Goal: Task Accomplishment & Management: Use online tool/utility

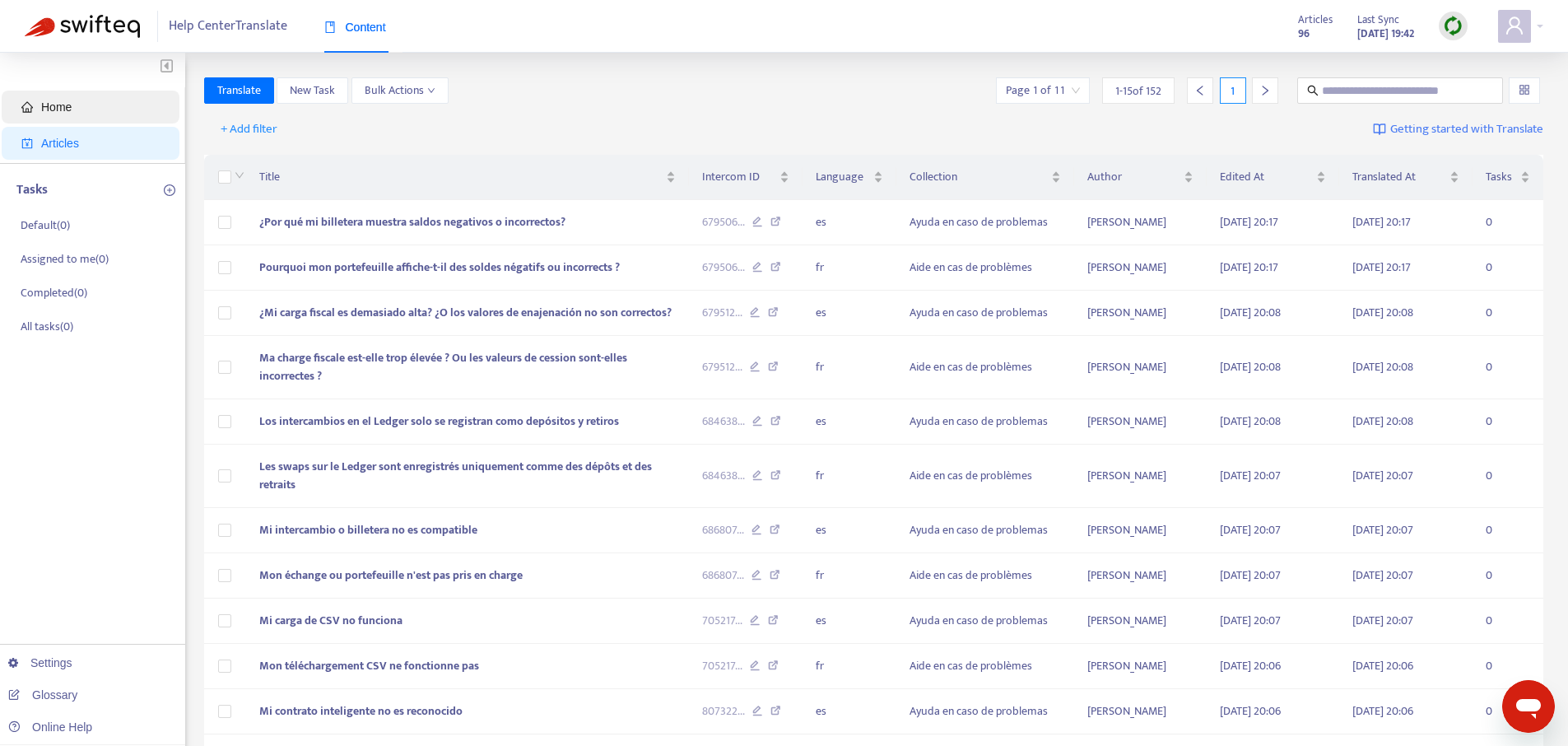
click at [73, 100] on span "Home" at bounding box center [94, 107] width 145 height 33
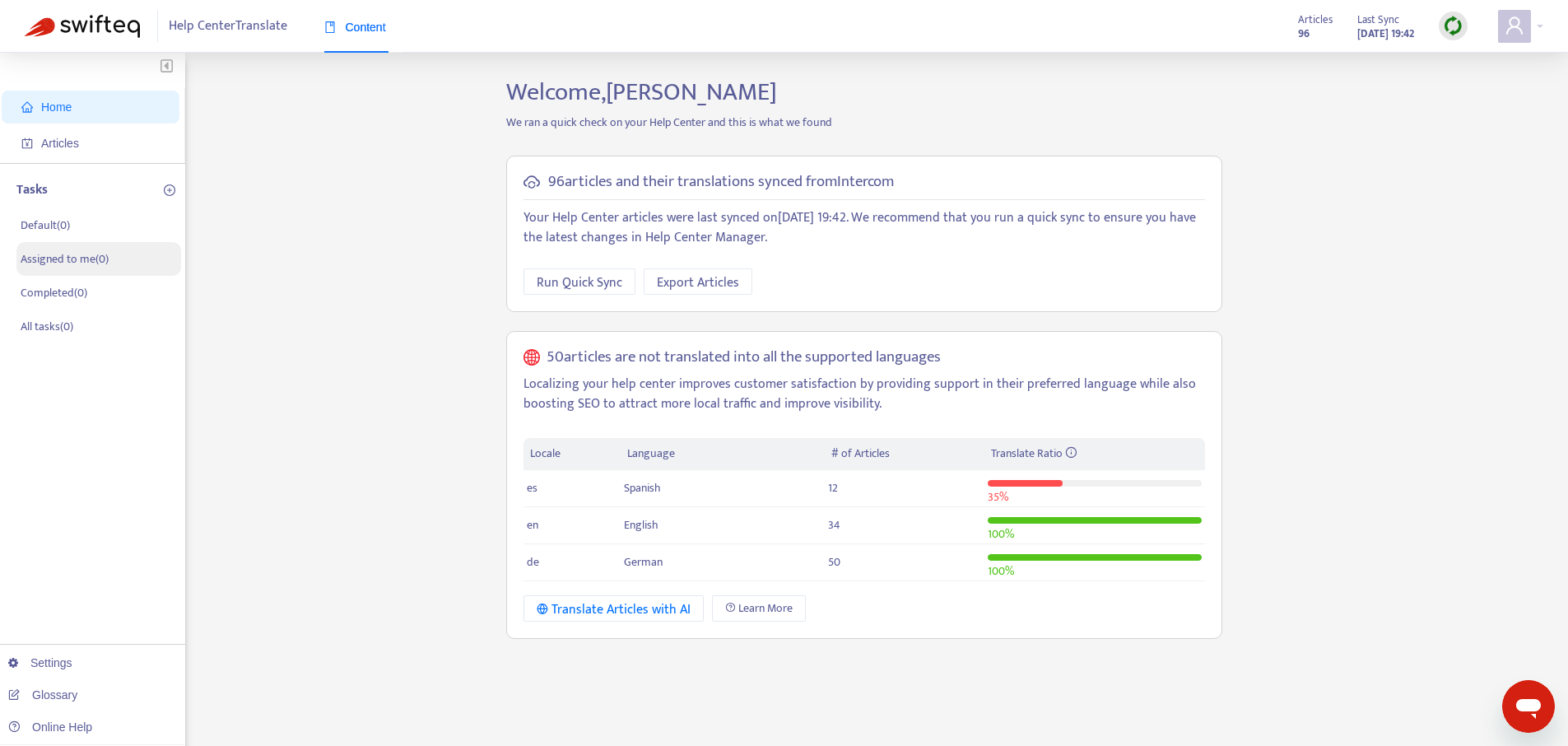
click at [71, 258] on p "Assigned to me ( 0 )" at bounding box center [64, 259] width 88 height 17
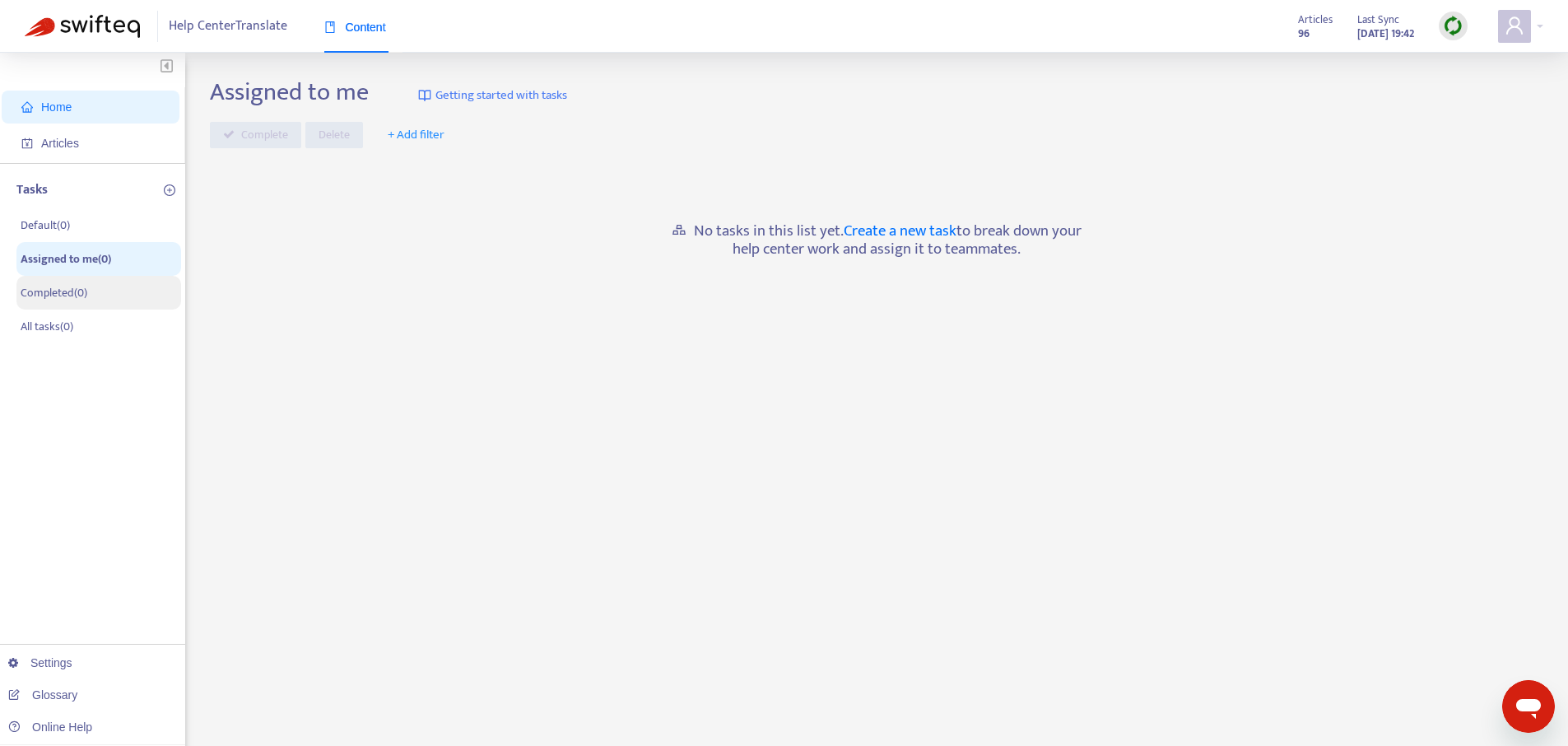
click at [75, 288] on p "Completed ( 0 )" at bounding box center [54, 292] width 67 height 17
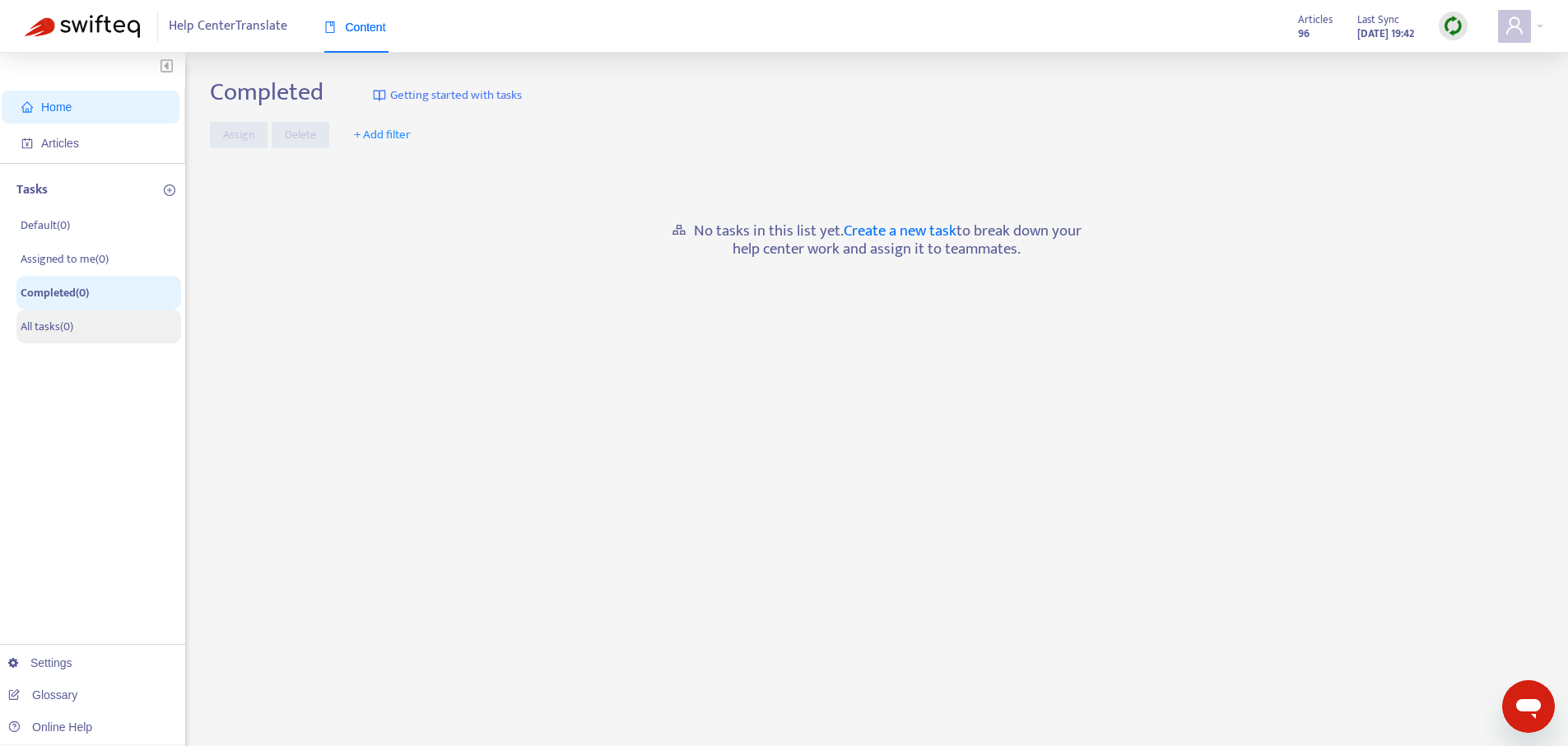
click at [60, 326] on p "All tasks ( 0 )" at bounding box center [47, 326] width 53 height 17
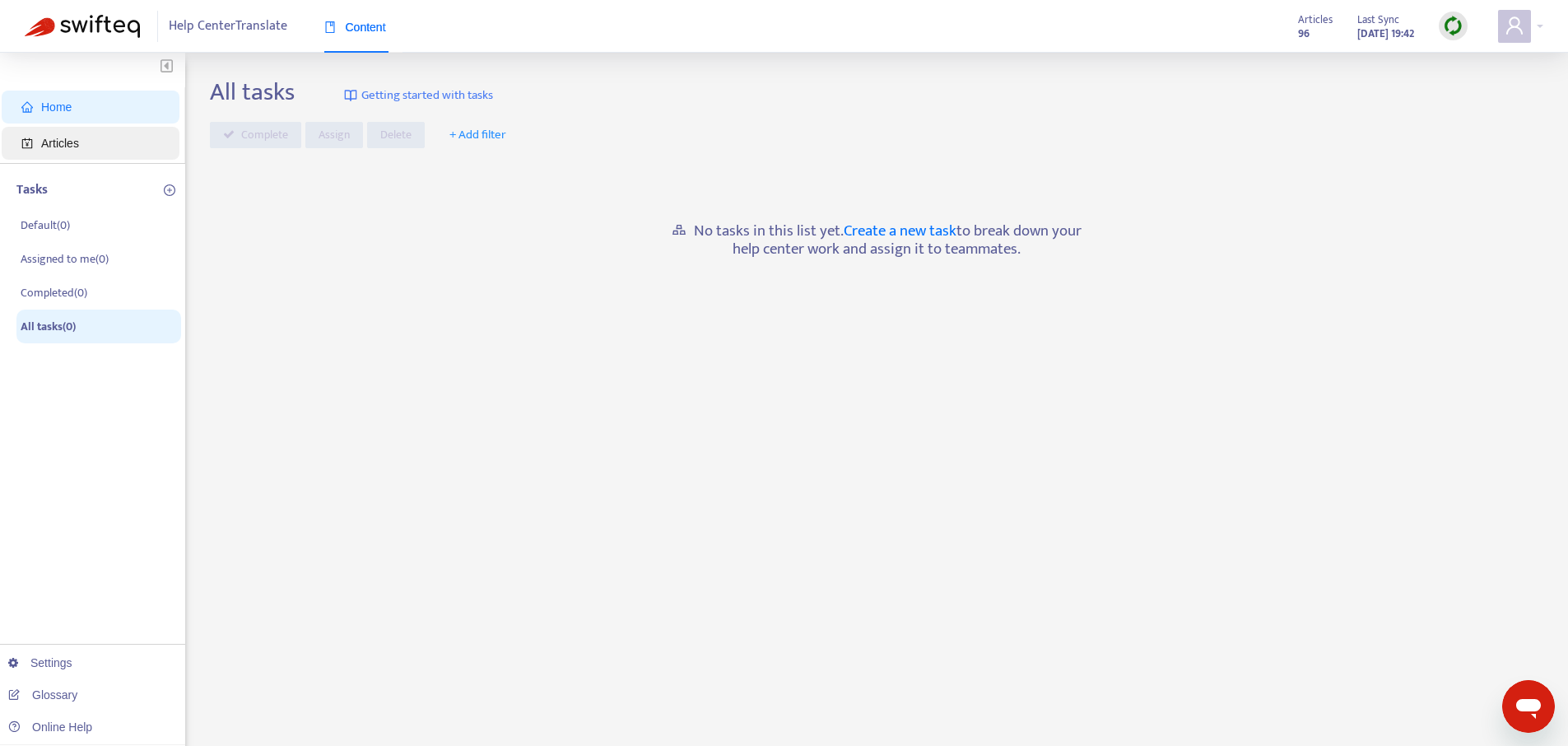
click at [100, 145] on span "Articles" at bounding box center [94, 144] width 145 height 33
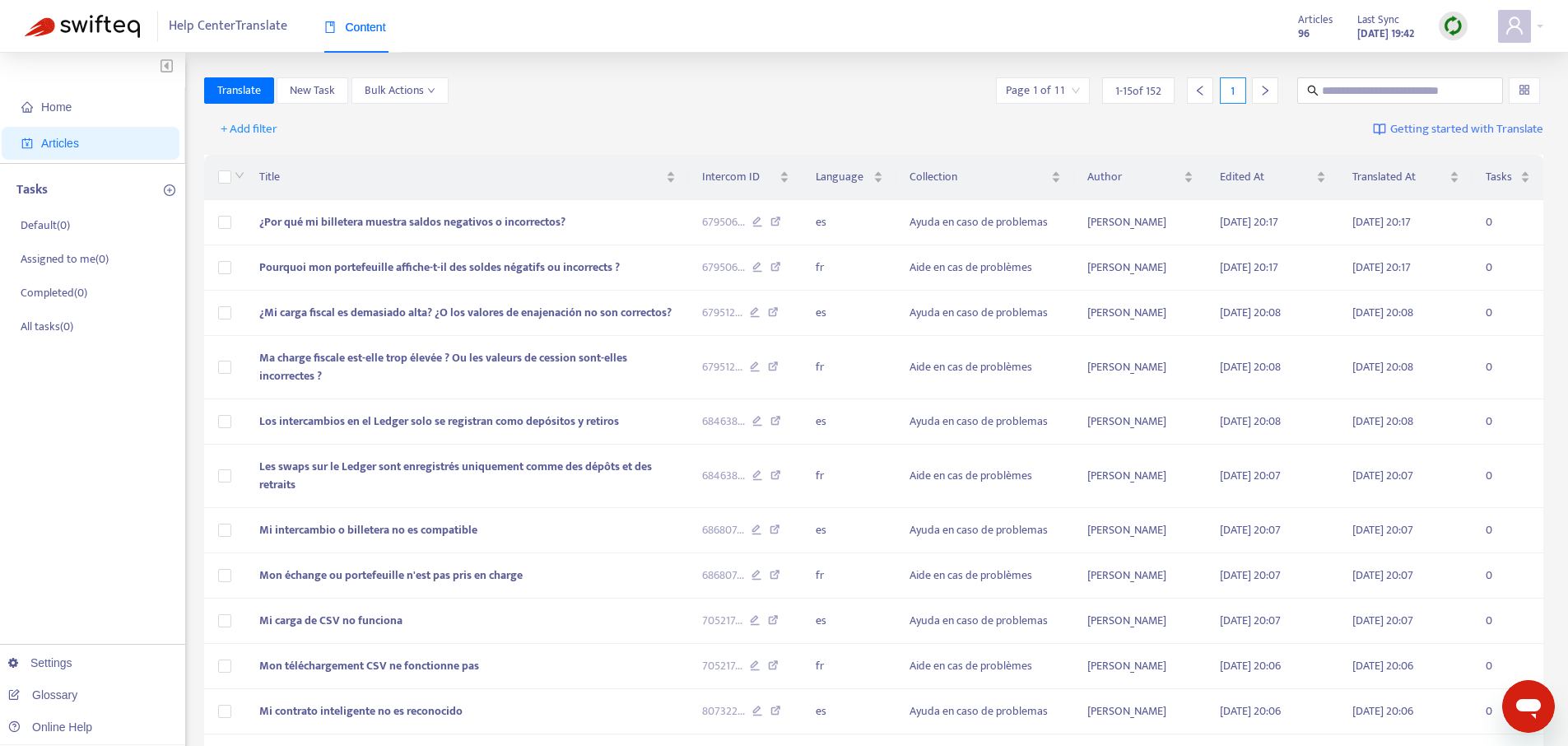
click at [1456, 26] on img at bounding box center [1454, 26] width 21 height 21
click at [1516, 23] on icon "user" at bounding box center [1514, 25] width 20 height 20
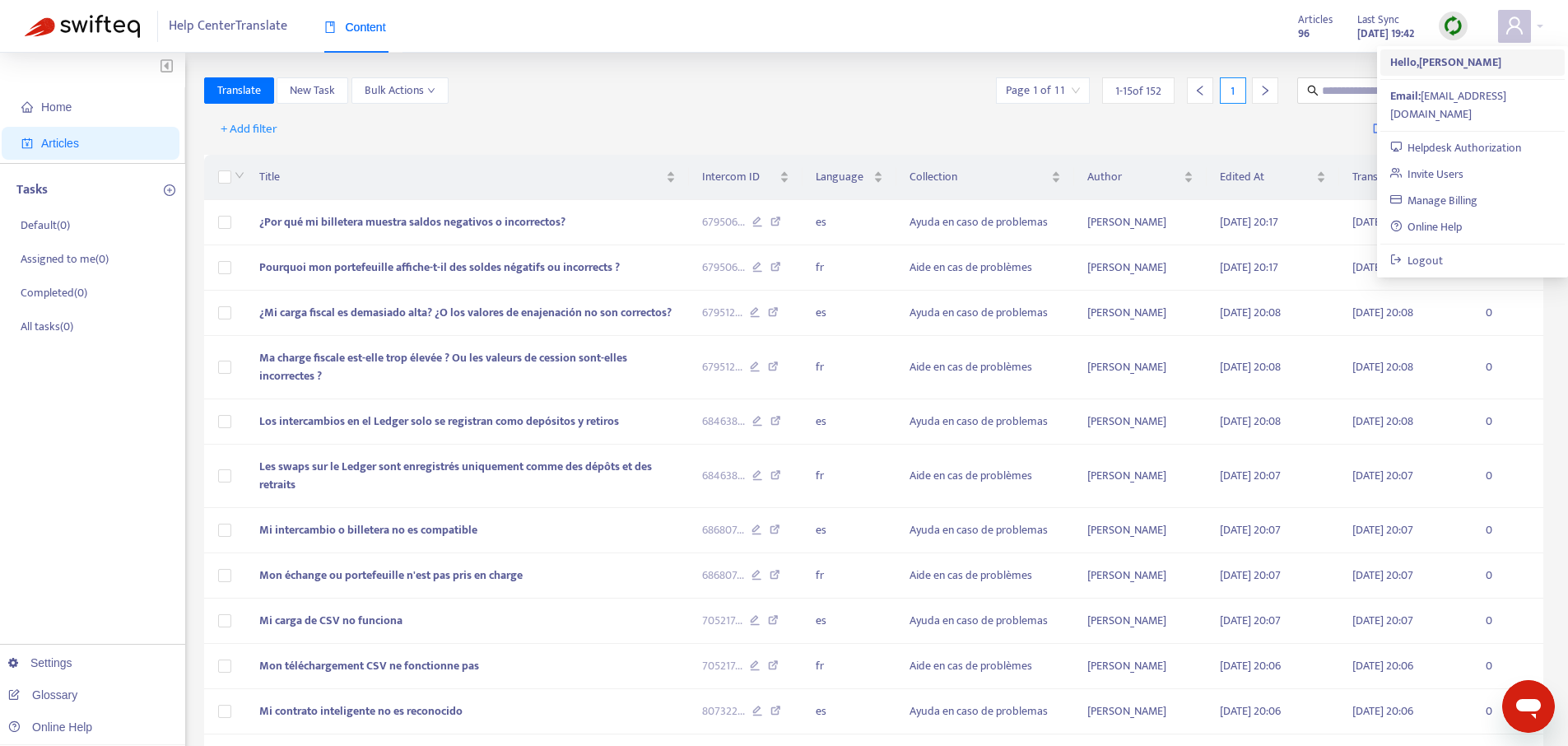
click at [1454, 64] on strong "Hello, [PERSON_NAME]" at bounding box center [1446, 63] width 111 height 19
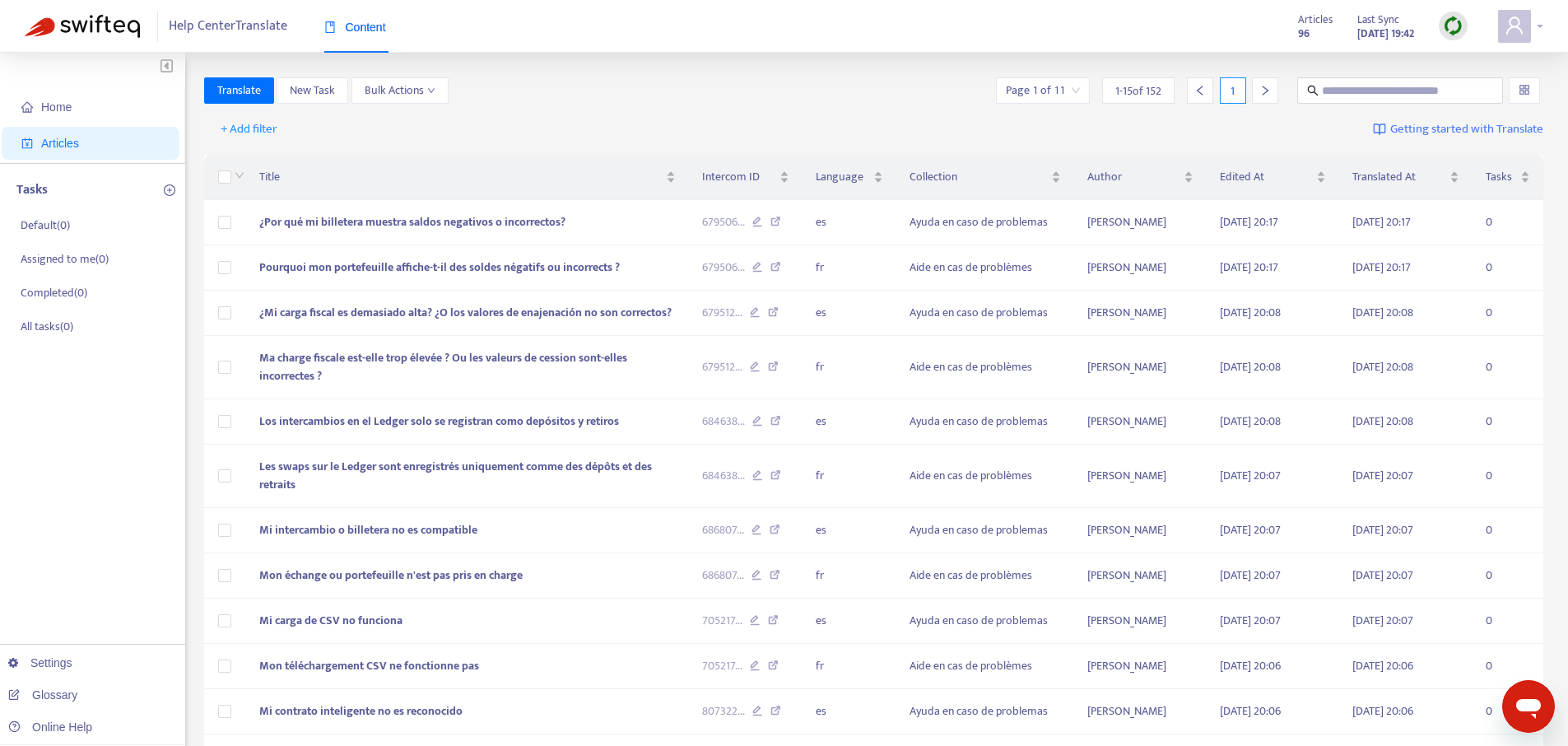
click at [1529, 30] on span at bounding box center [1515, 26] width 33 height 33
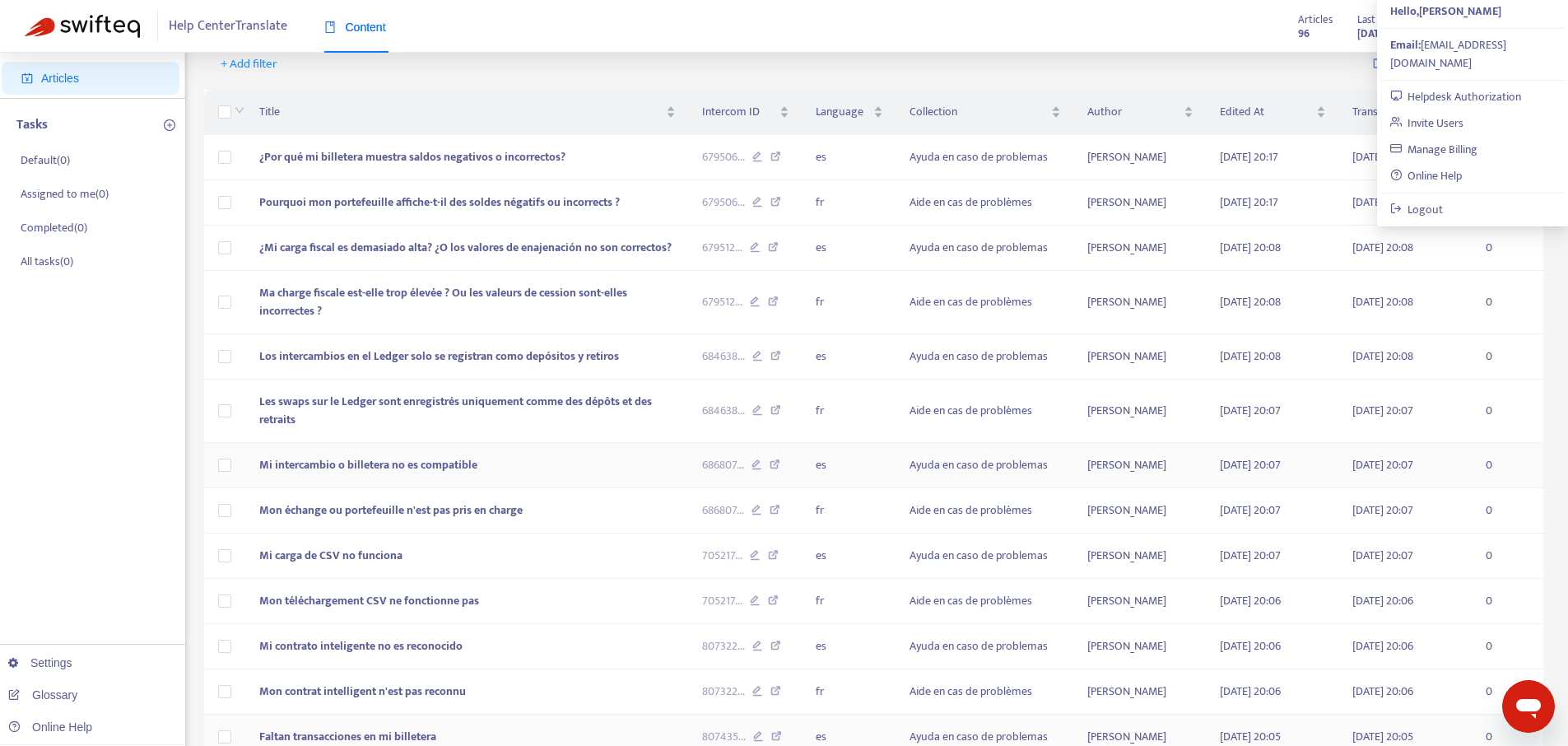
scroll to position [295, 0]
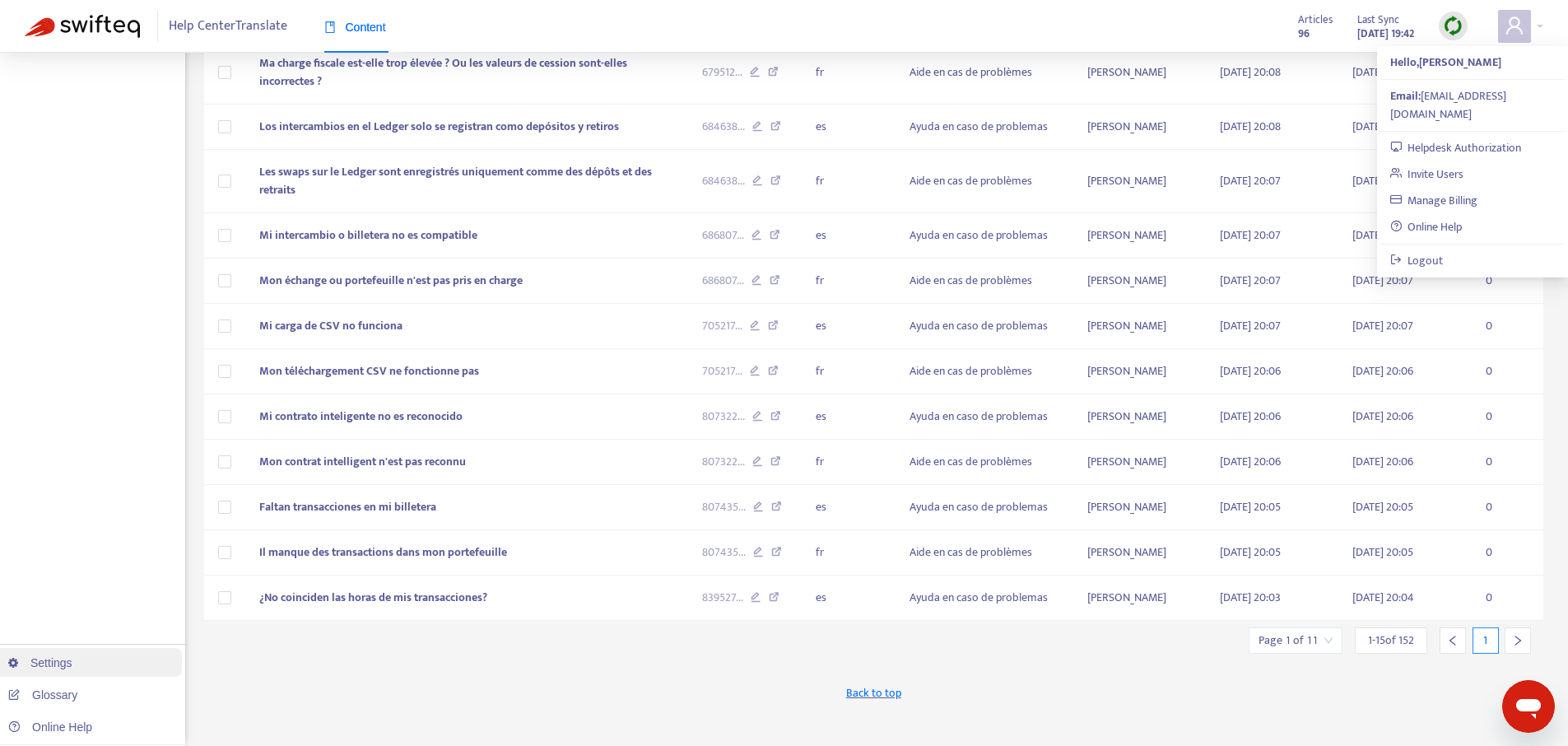
click at [61, 665] on link "Settings" at bounding box center [40, 662] width 64 height 13
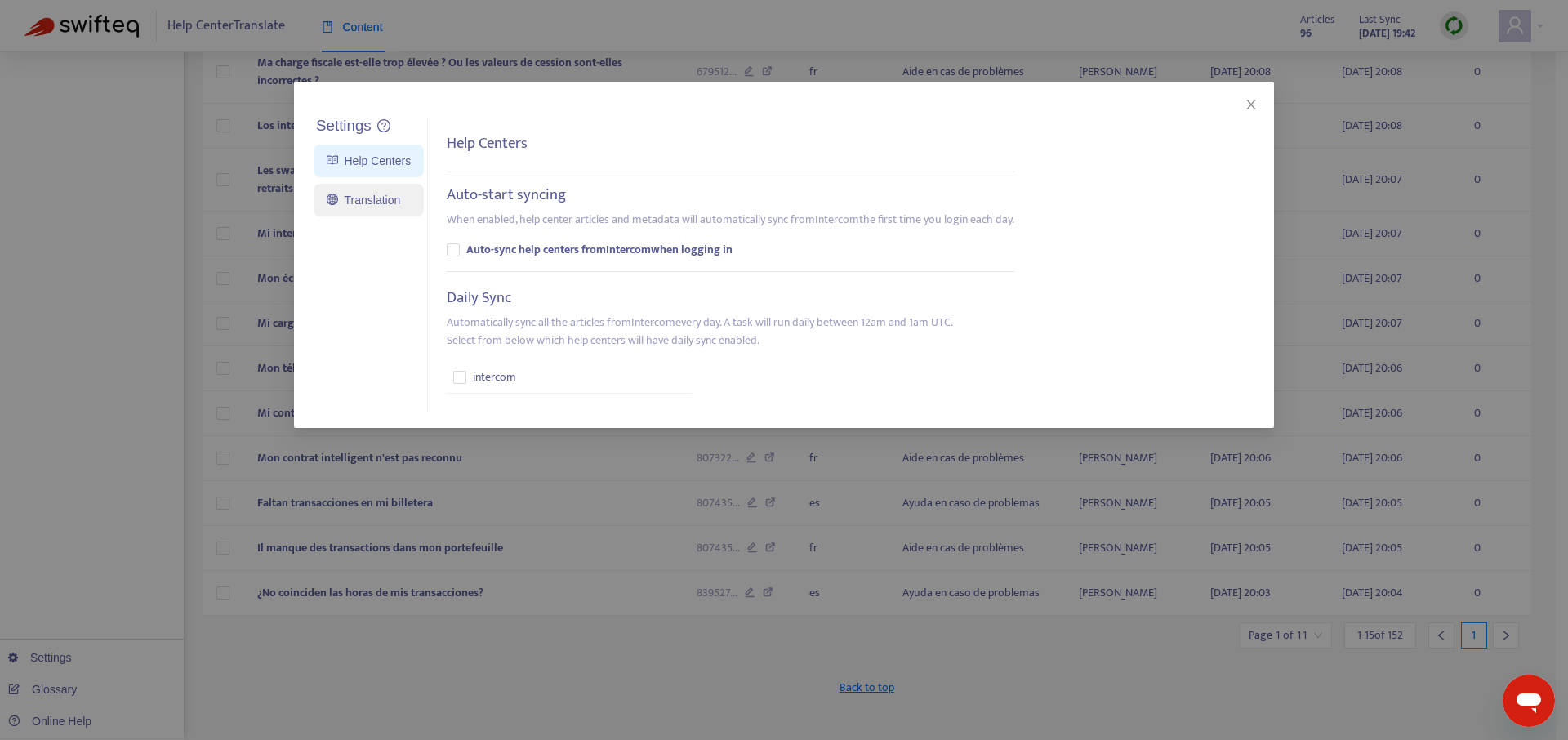
click at [366, 205] on link "Translation" at bounding box center [362, 199] width 73 height 13
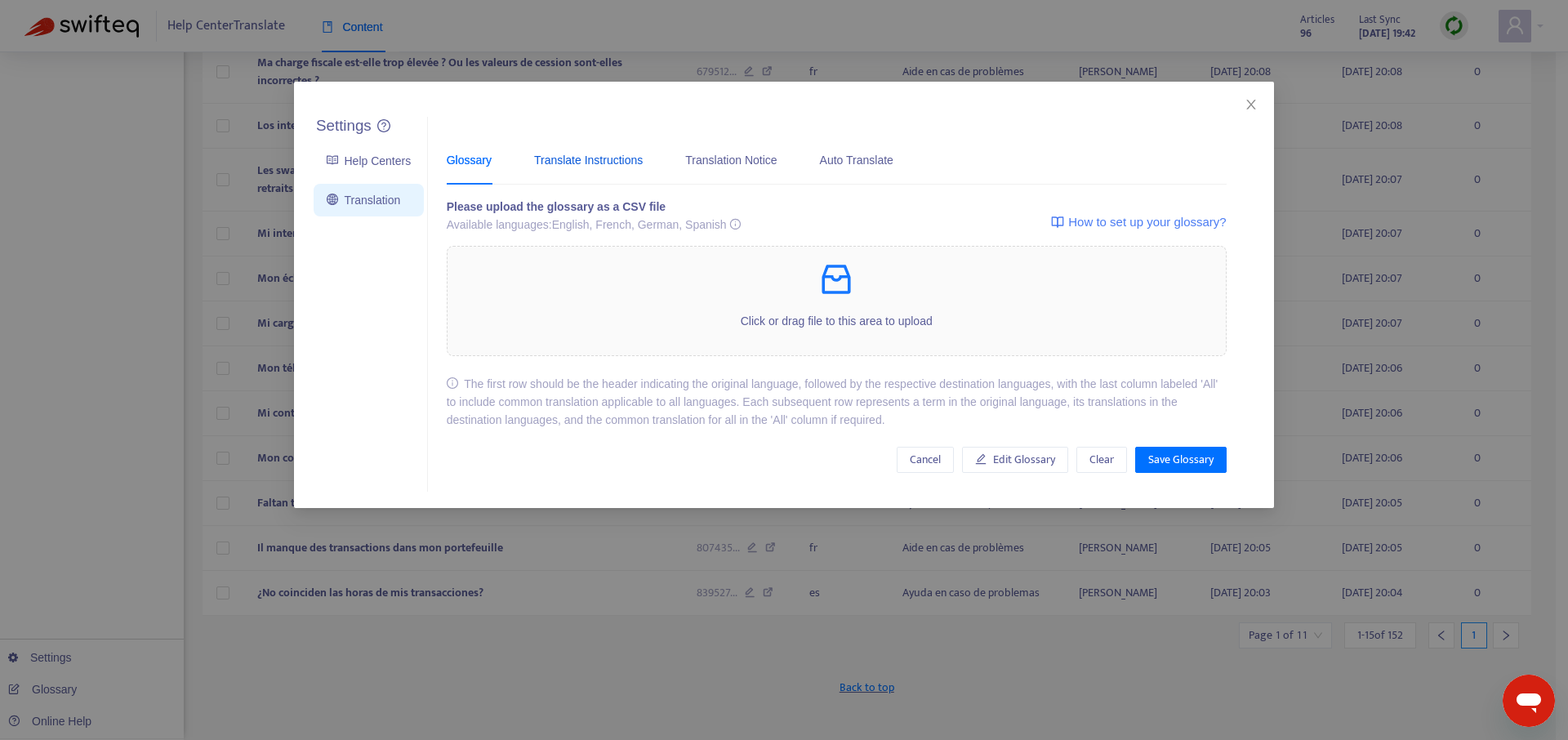
click at [558, 159] on div "Translate Instructions" at bounding box center [589, 160] width 109 height 18
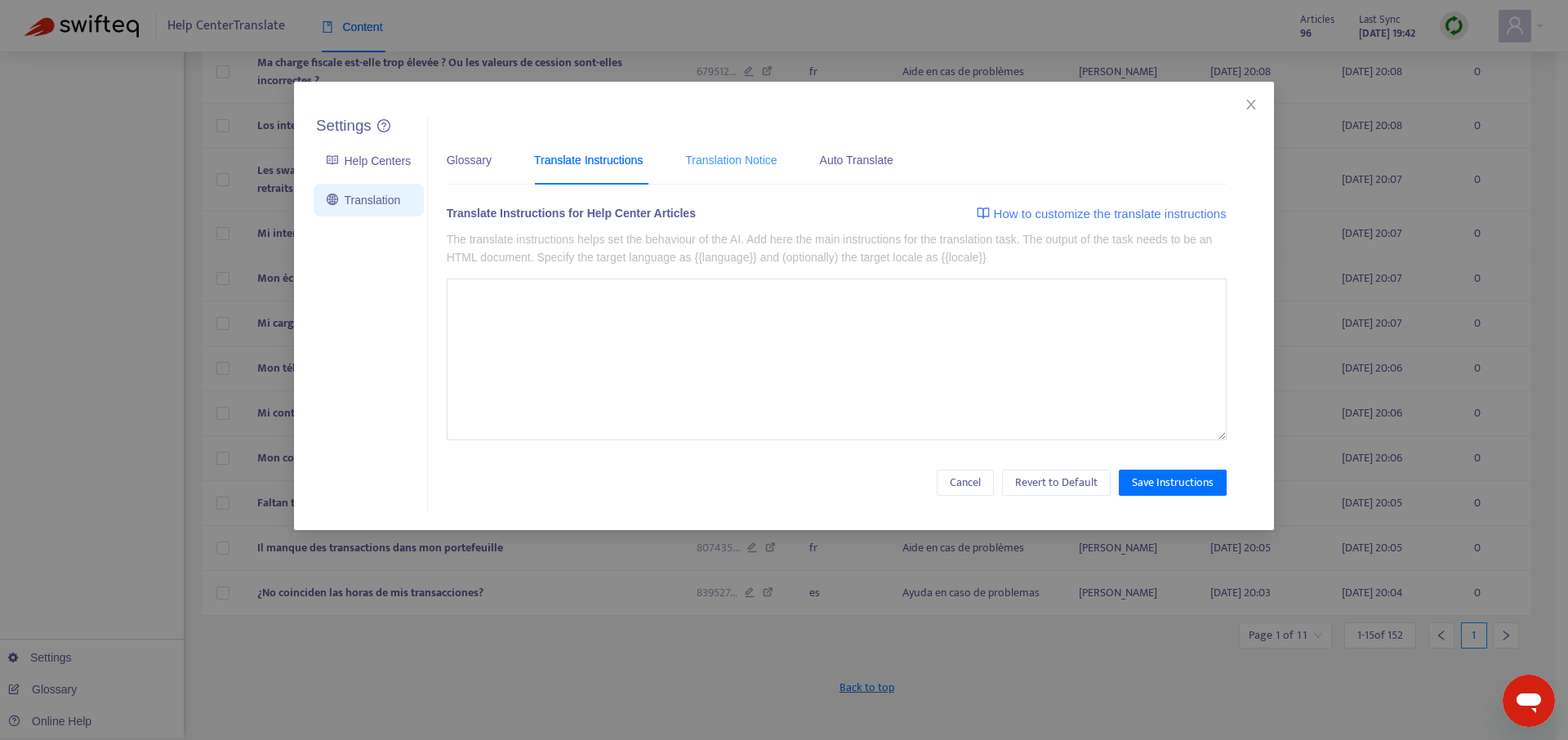
type textarea "**********"
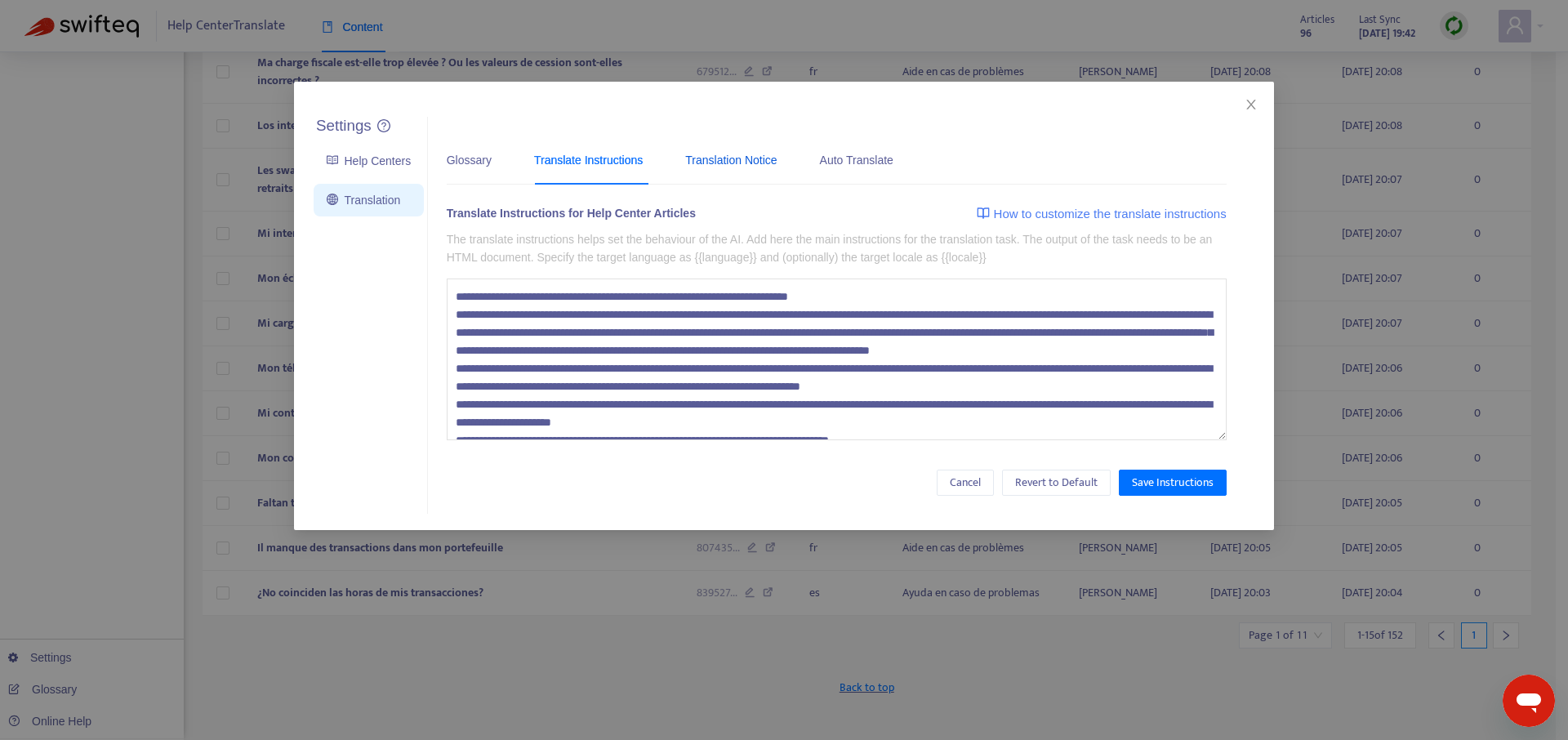
click at [731, 159] on div "Translation Notice" at bounding box center [731, 160] width 91 height 18
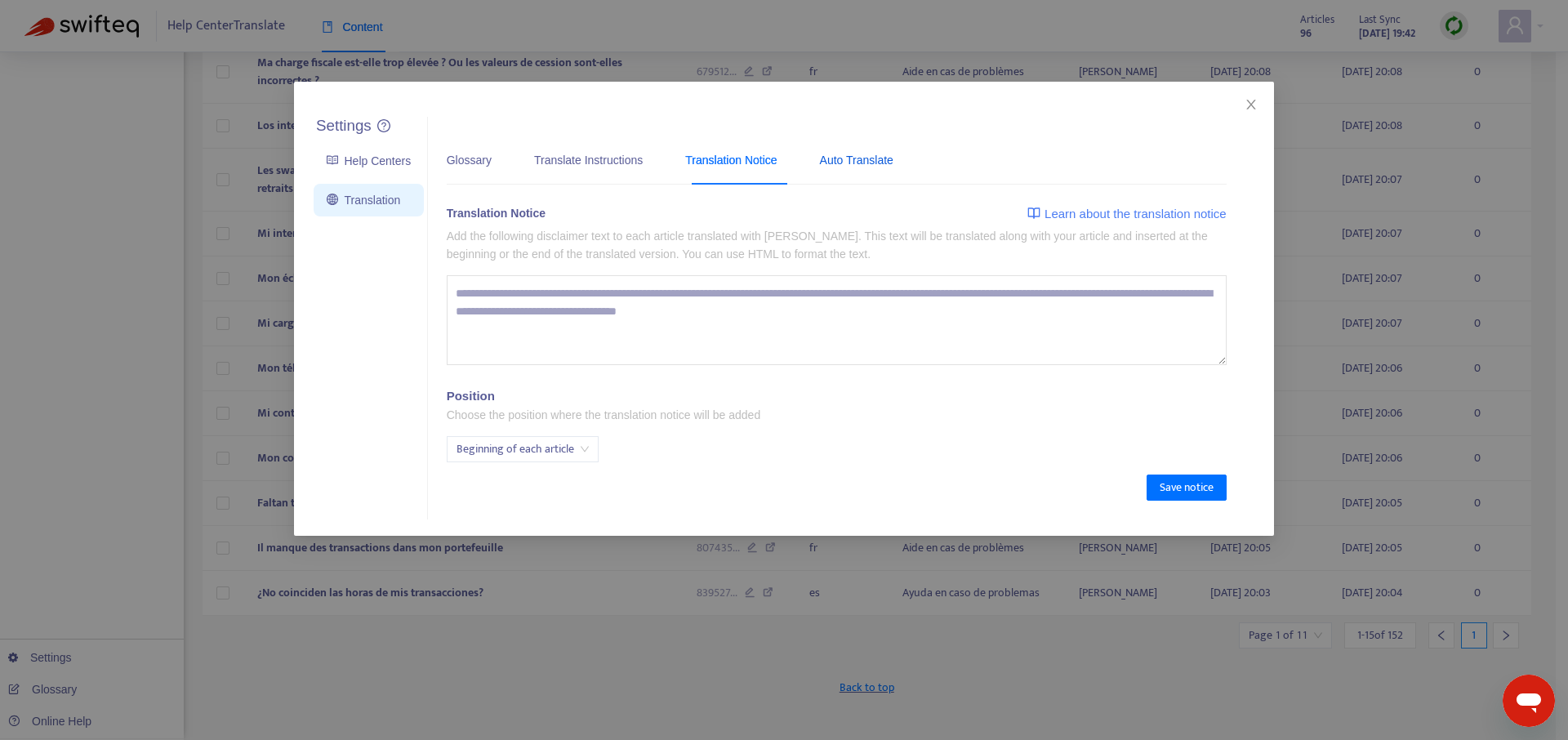
click at [887, 158] on div "Auto Translate" at bounding box center [856, 160] width 73 height 18
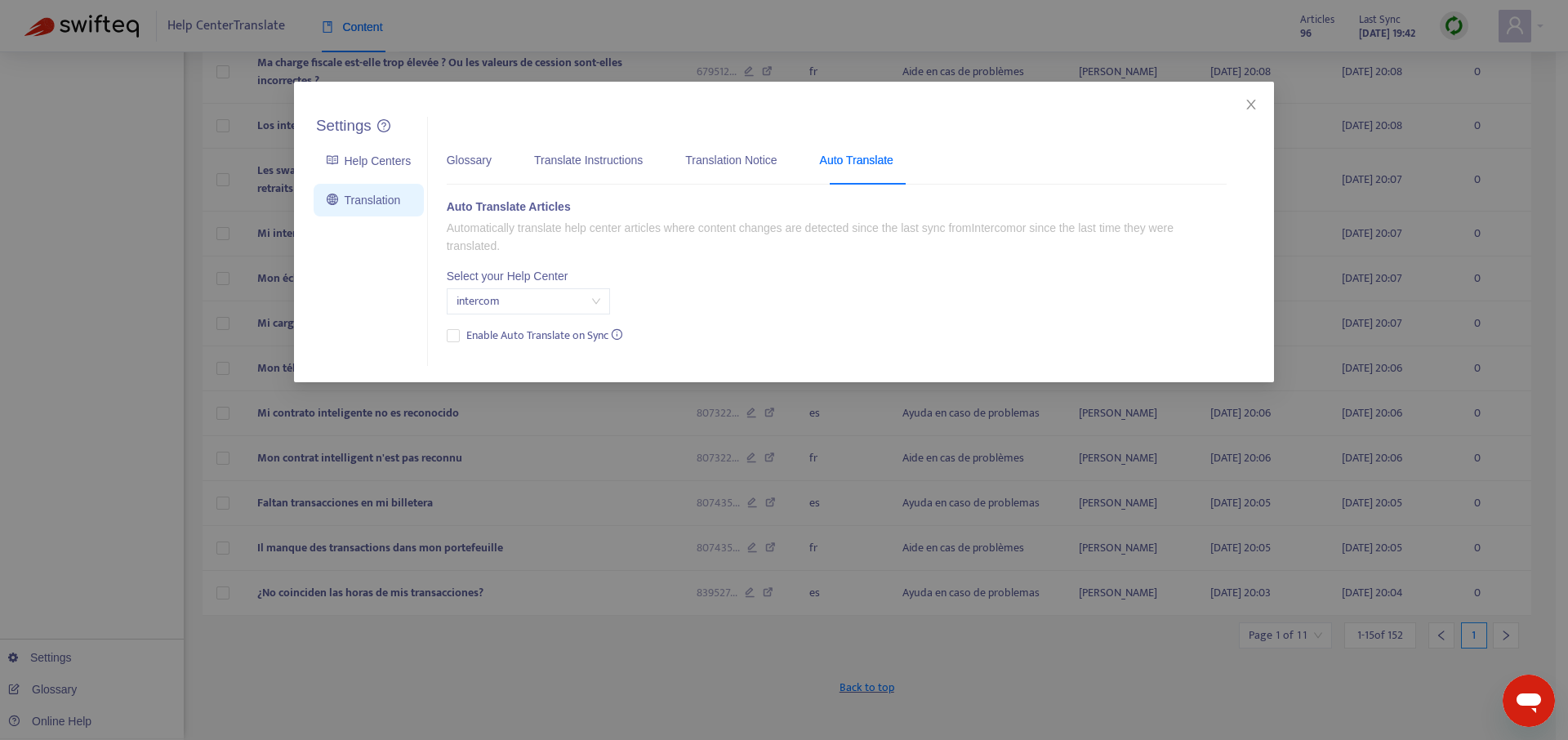
click at [524, 162] on div "Glossary Translate Instructions Translation Notice Auto Translate" at bounding box center [678, 160] width 463 height 50
click at [495, 162] on div "Glossary Translate Instructions Translation Notice Auto Translate" at bounding box center [678, 160] width 463 height 50
click at [487, 165] on div "Glossary" at bounding box center [469, 160] width 45 height 18
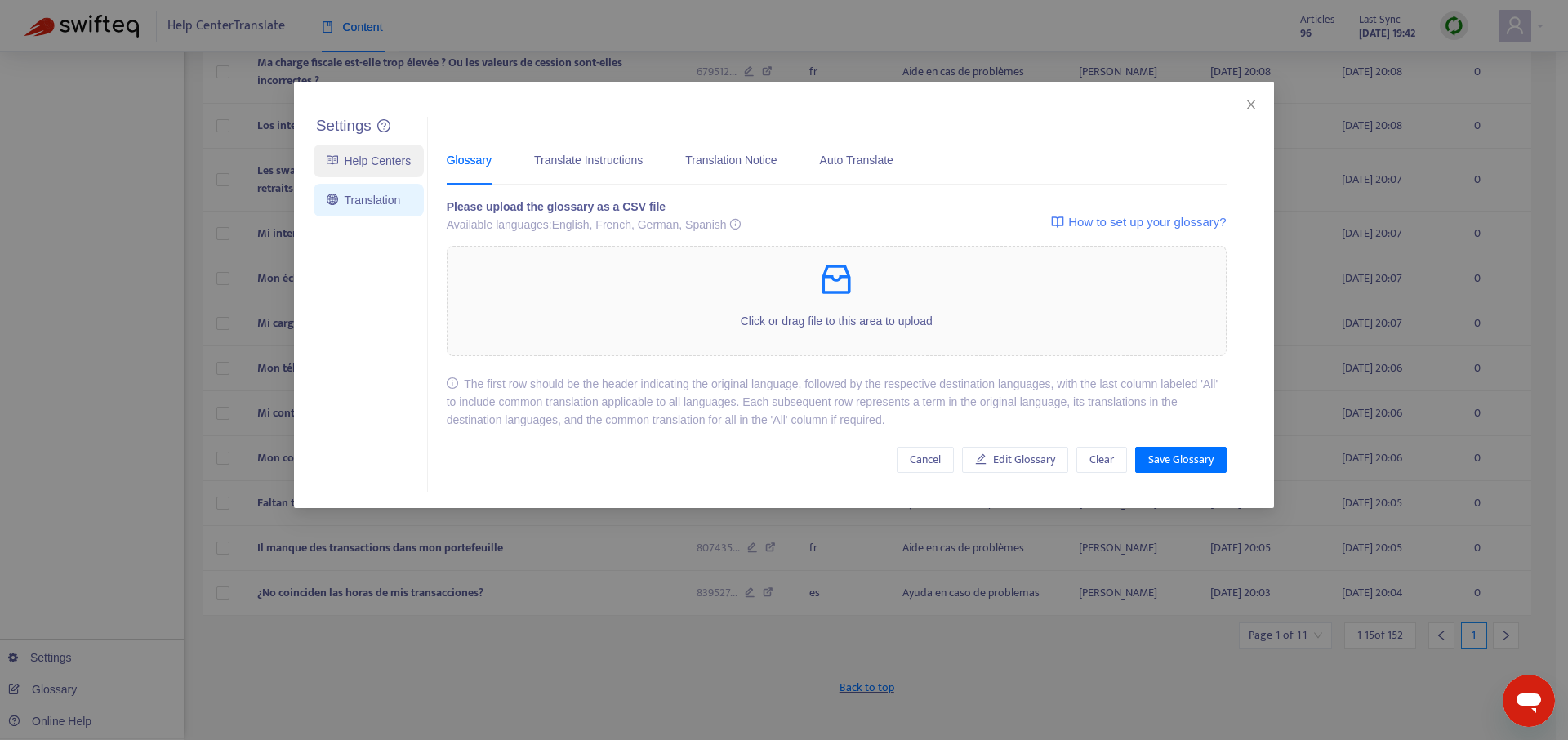
click at [382, 159] on link "Help Centers" at bounding box center [368, 161] width 84 height 13
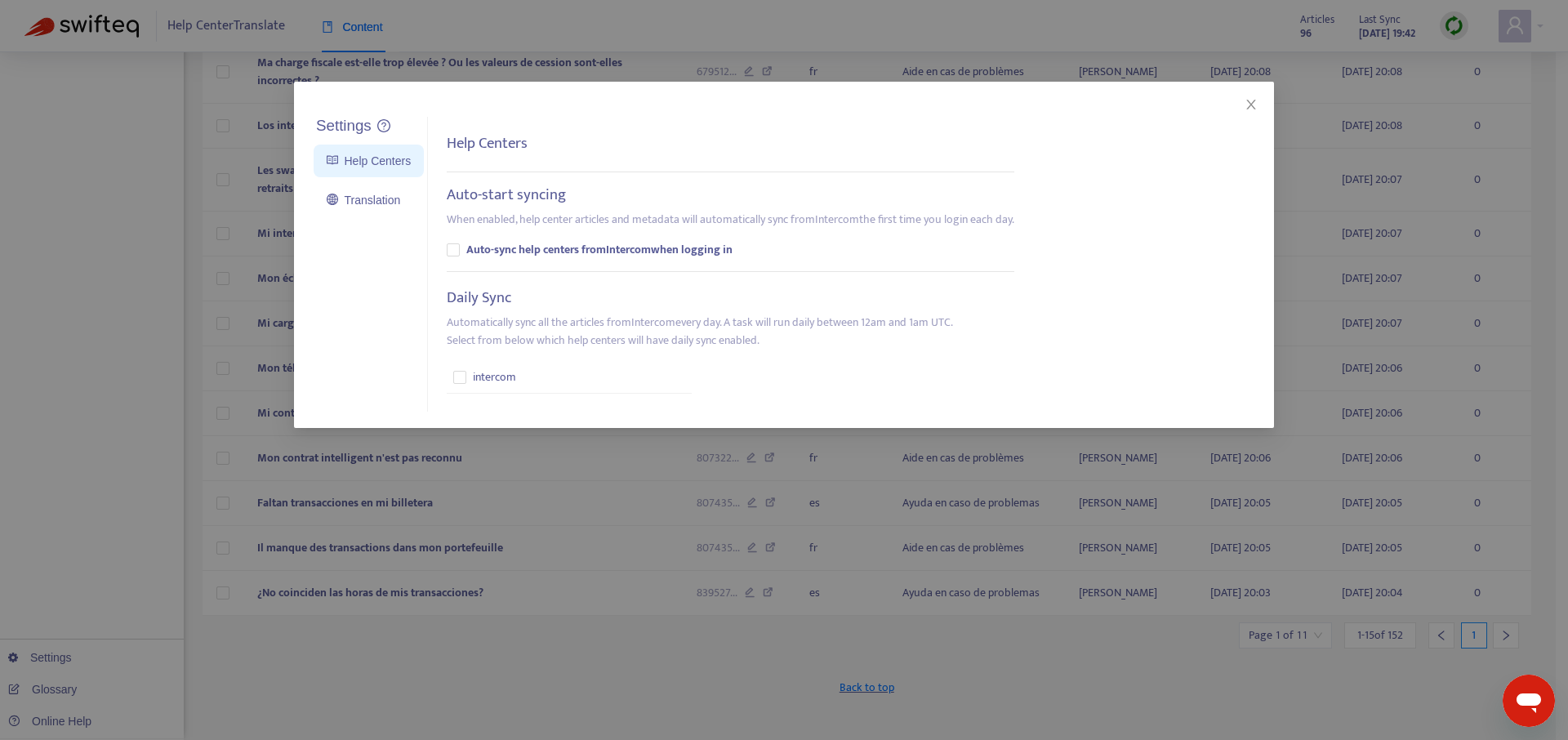
click at [533, 85] on div "Settings Help Centers Translation Settings Help Centers Auto-start syncing When…" at bounding box center [784, 255] width 979 height 346
click at [519, 60] on div "Settings Help Centers Translation Settings Help Centers Auto-start syncing When…" at bounding box center [784, 370] width 1568 height 740
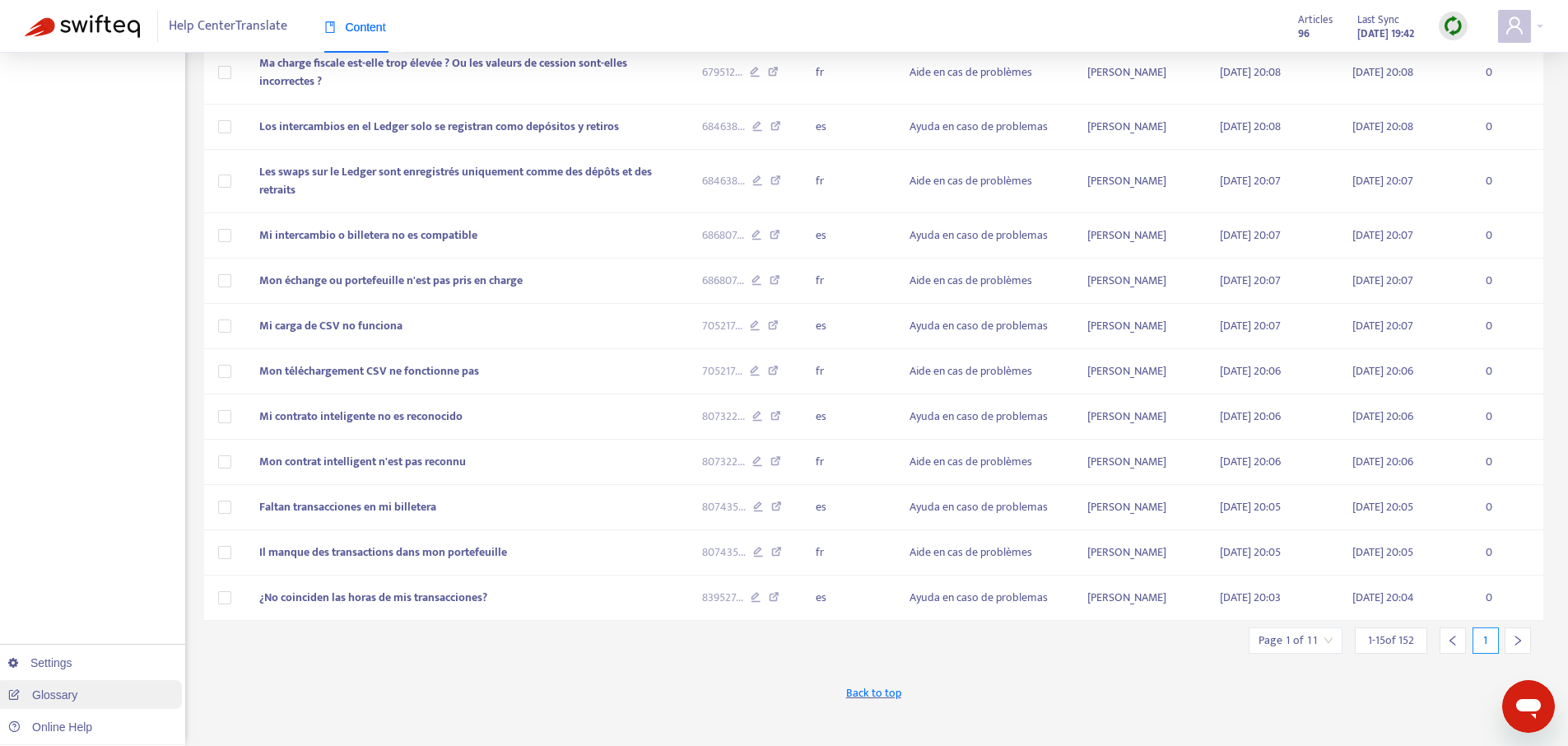
click at [45, 702] on link "Glossary" at bounding box center [42, 695] width 69 height 13
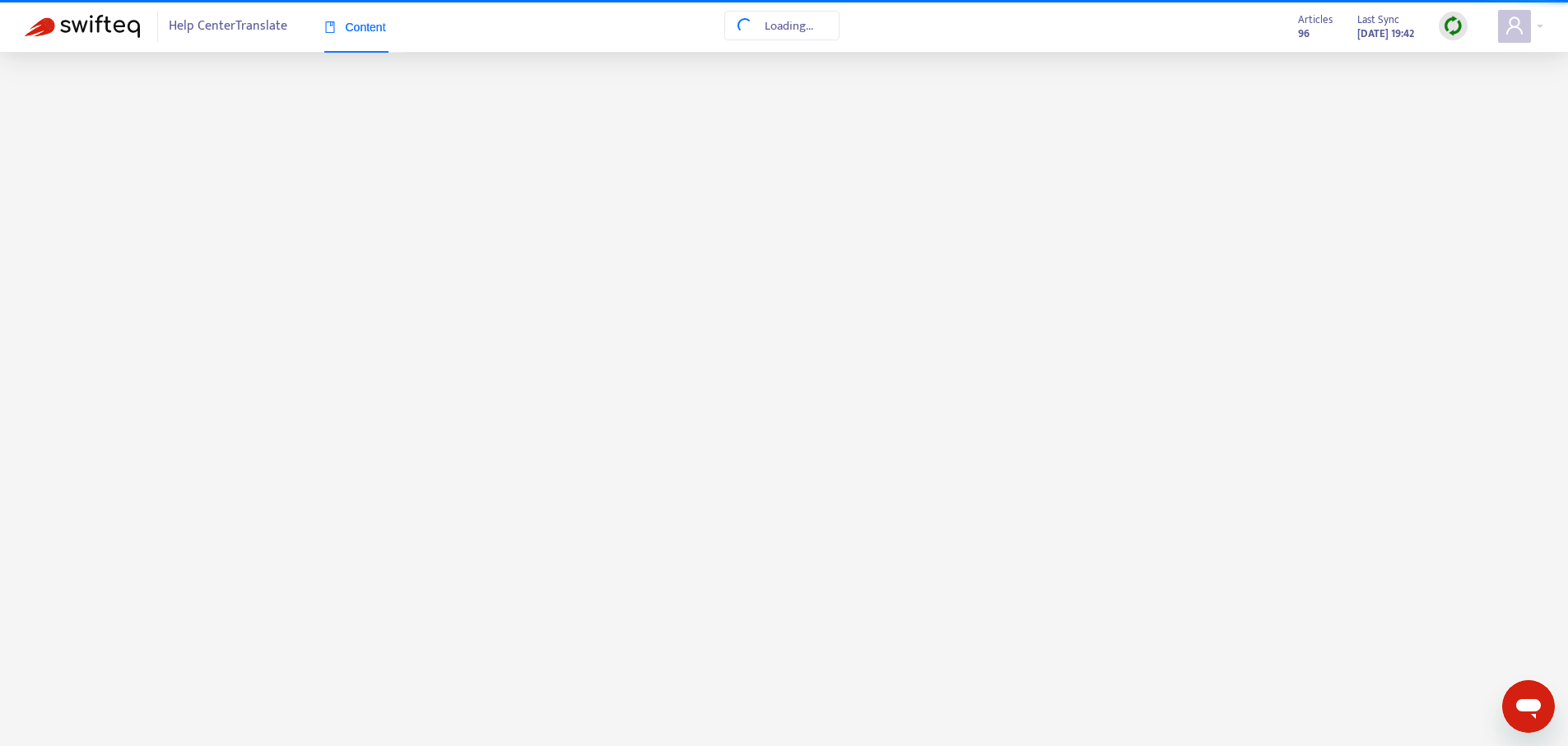
scroll to position [0, 0]
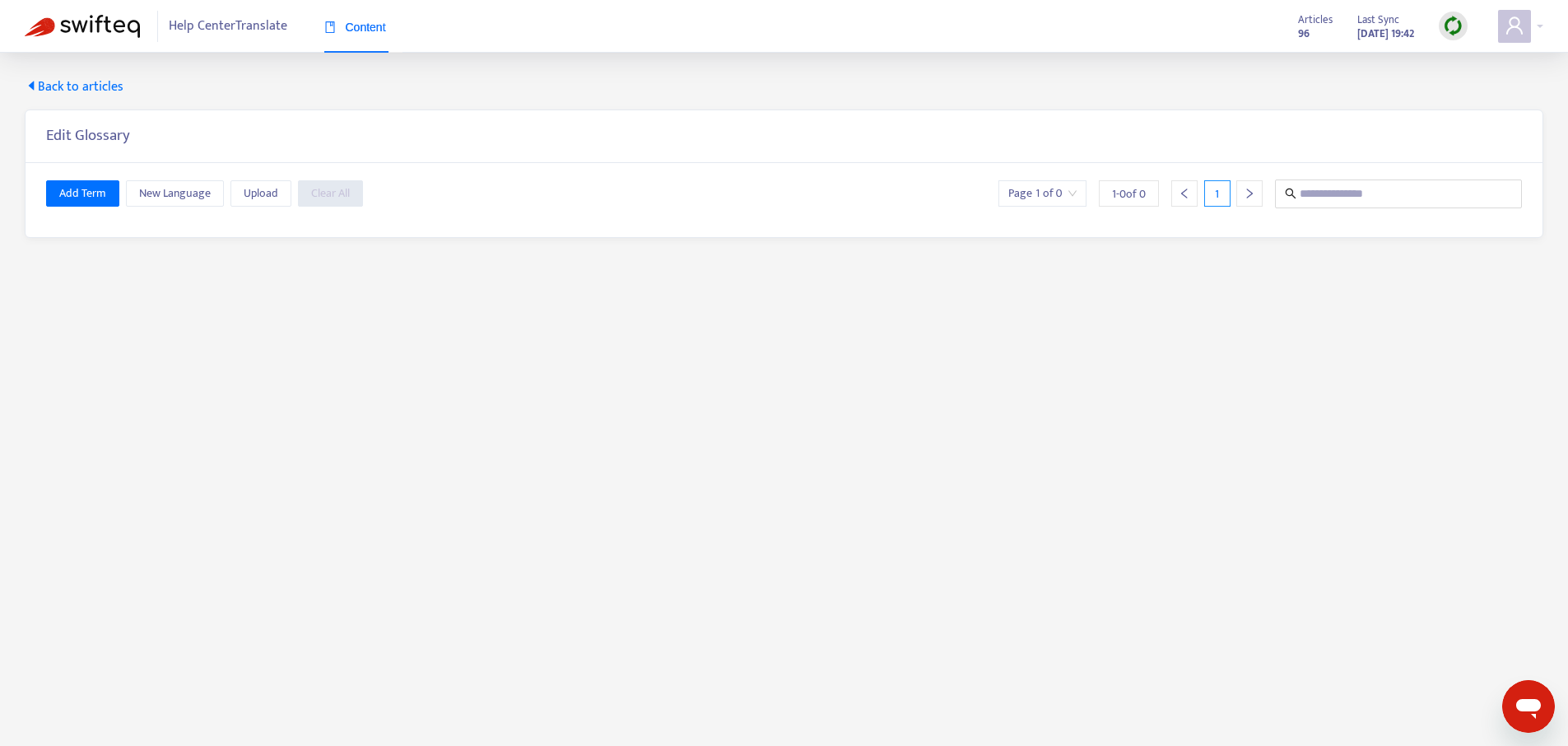
click at [92, 96] on span "Back to articles" at bounding box center [74, 87] width 99 height 20
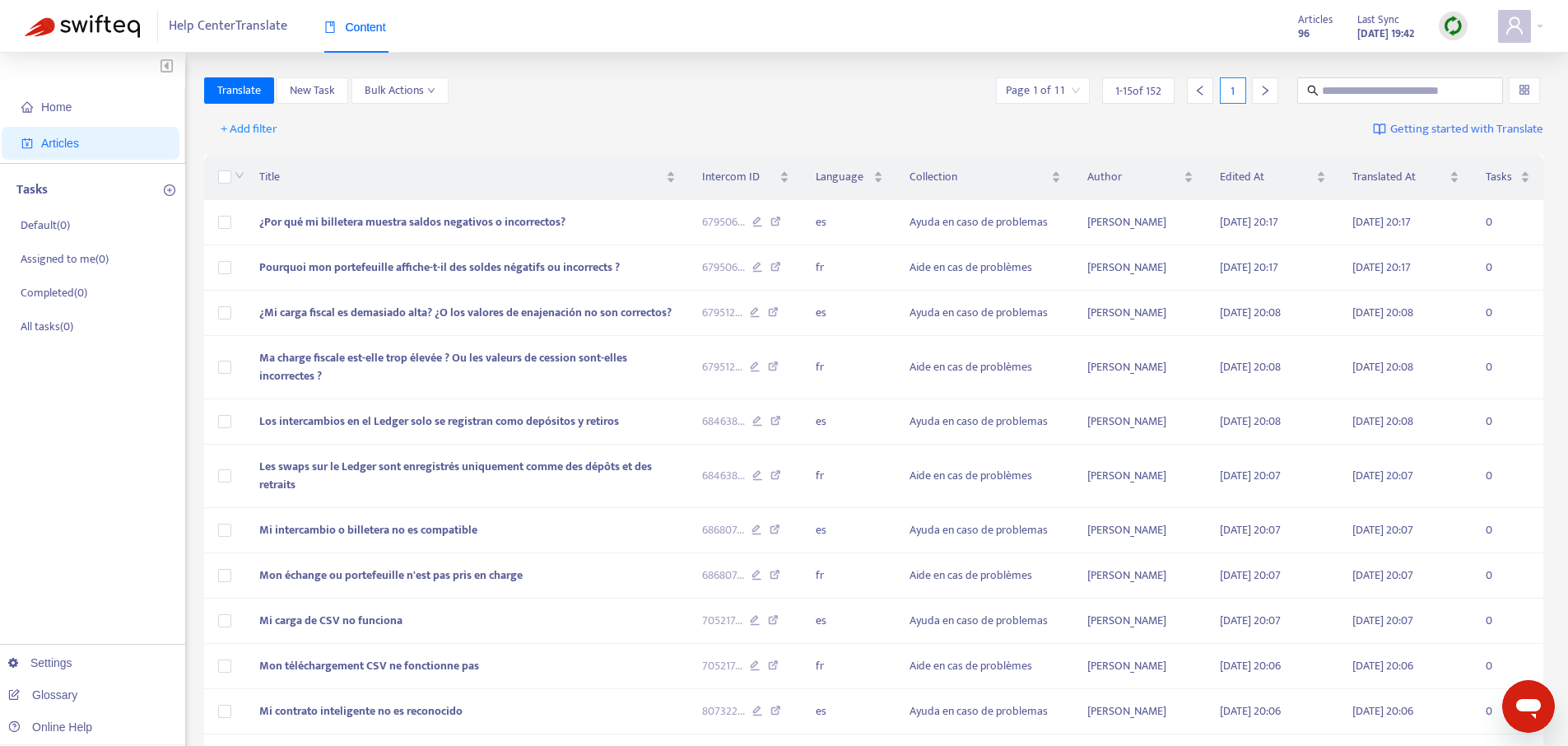
click at [342, 21] on span "Content" at bounding box center [355, 27] width 62 height 13
